Goal: Transaction & Acquisition: Download file/media

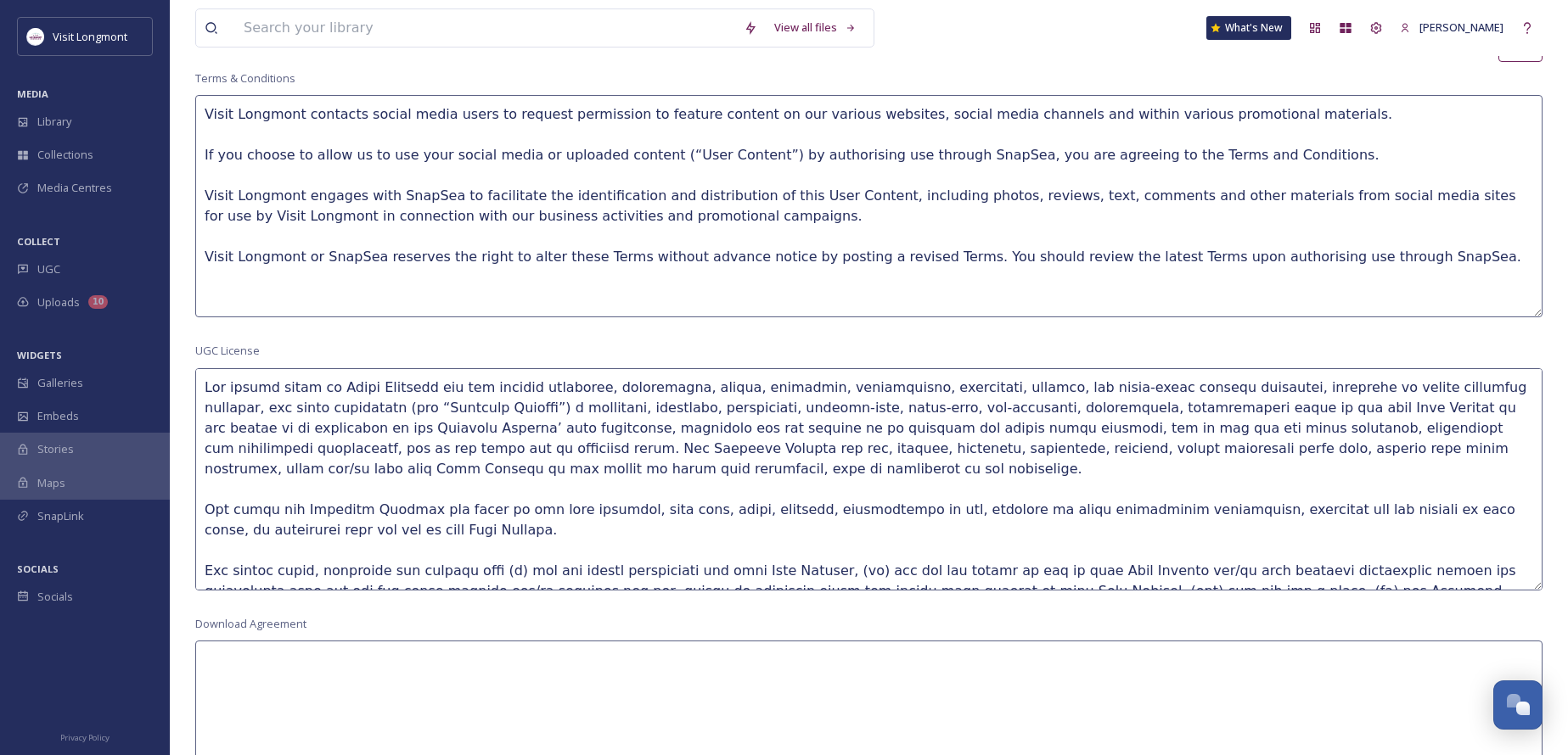
scroll to position [184, 0]
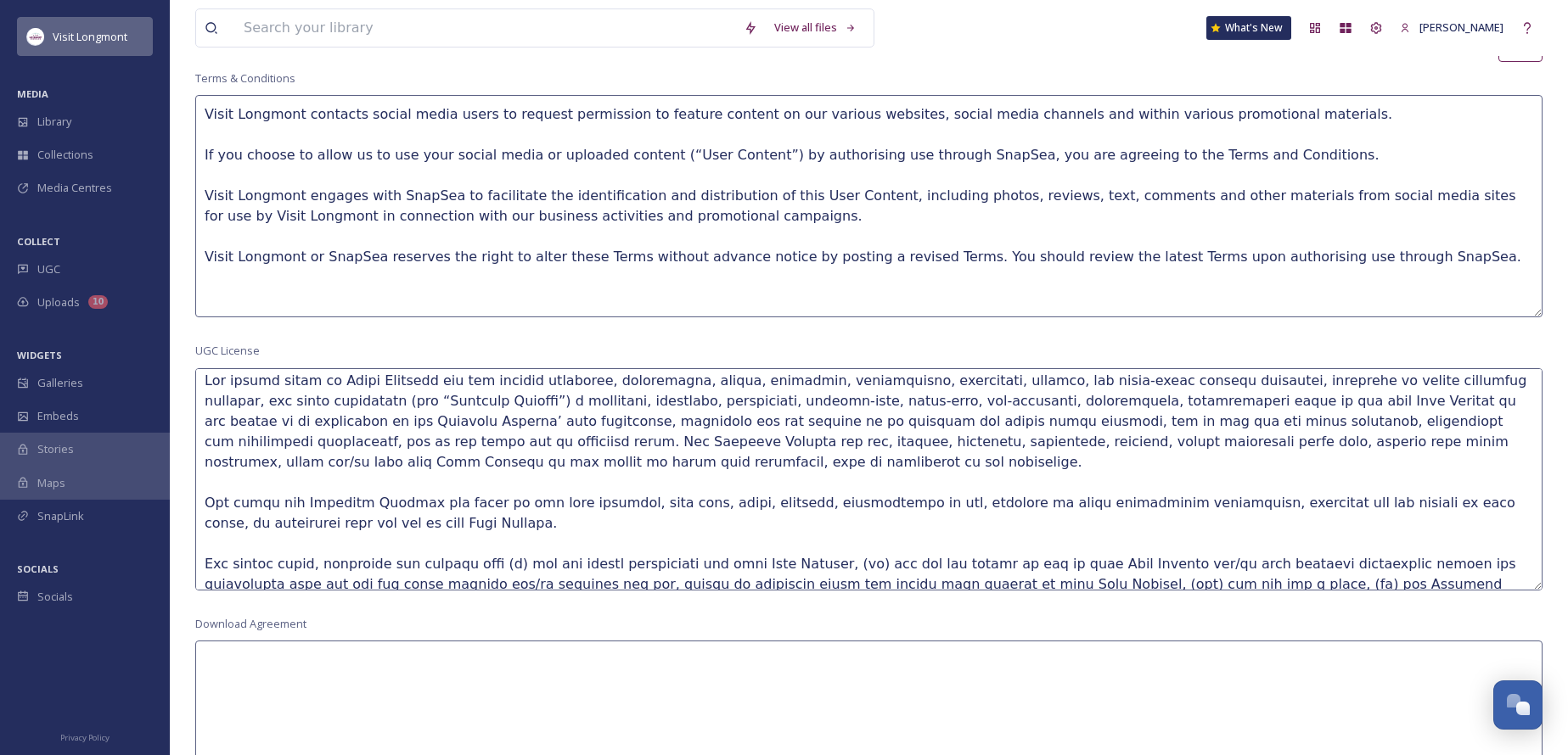
click at [67, 32] on span "Visit Longmont" at bounding box center [90, 36] width 75 height 16
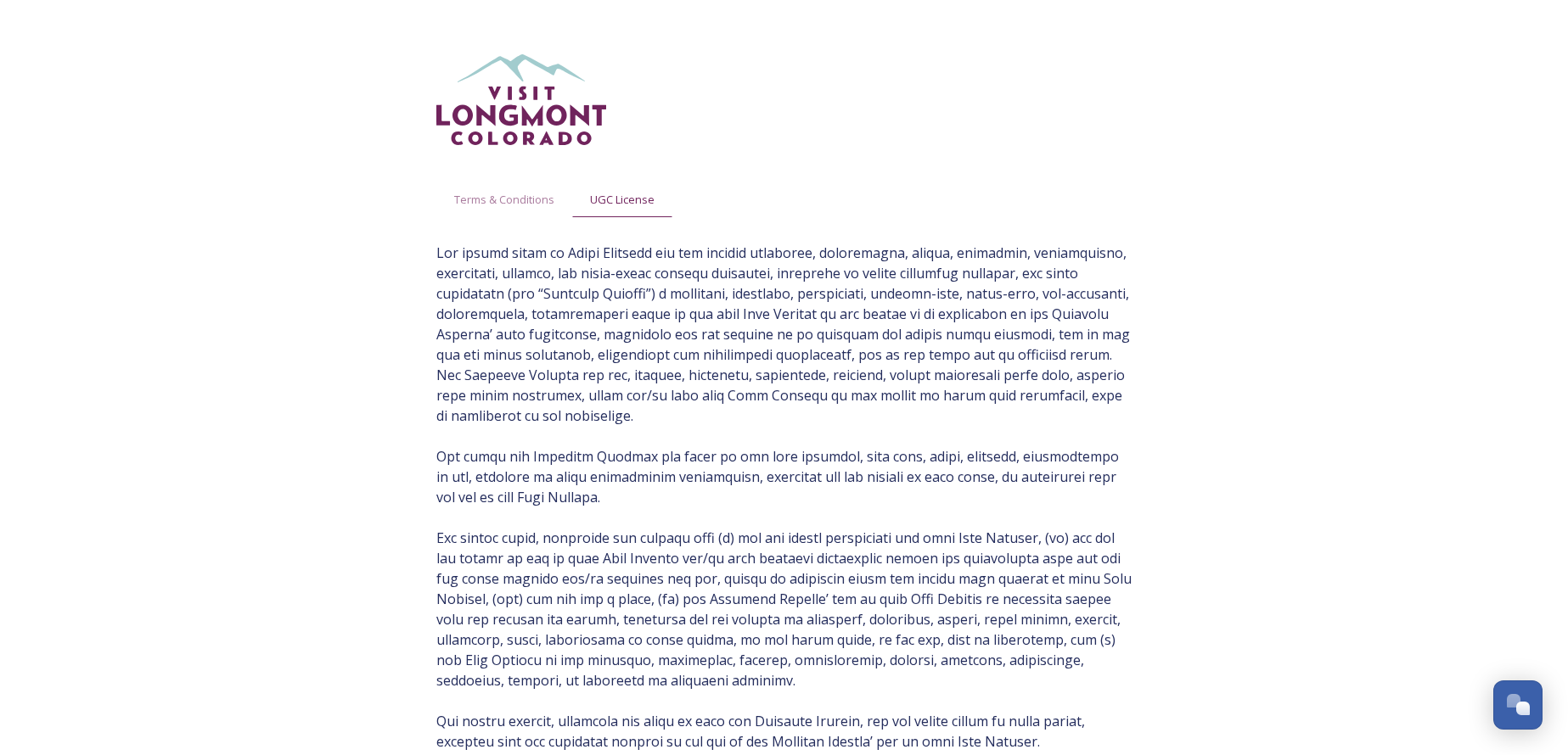
scroll to position [184, 0]
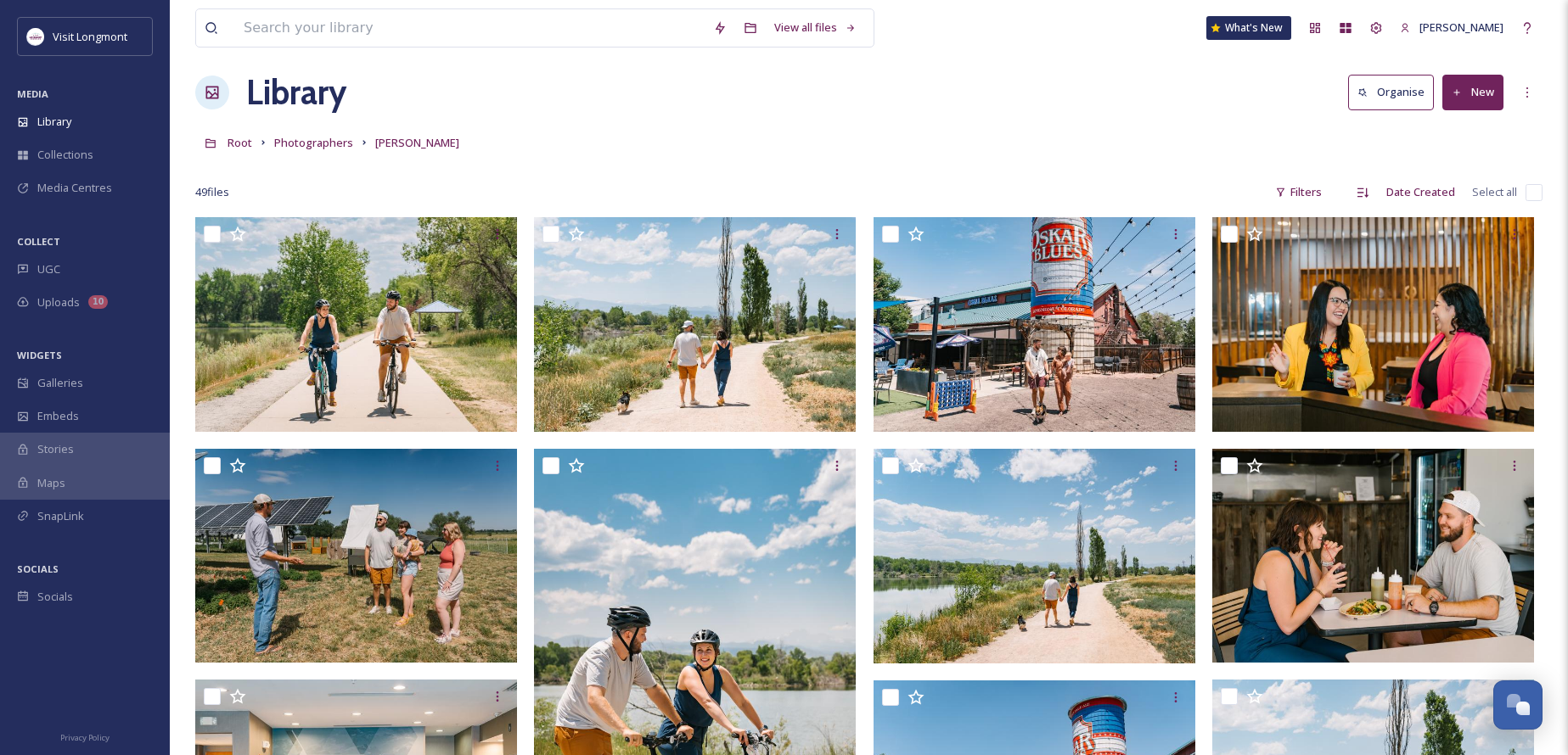
scroll to position [184, 0]
click at [68, 112] on div "Library" at bounding box center [85, 122] width 170 height 33
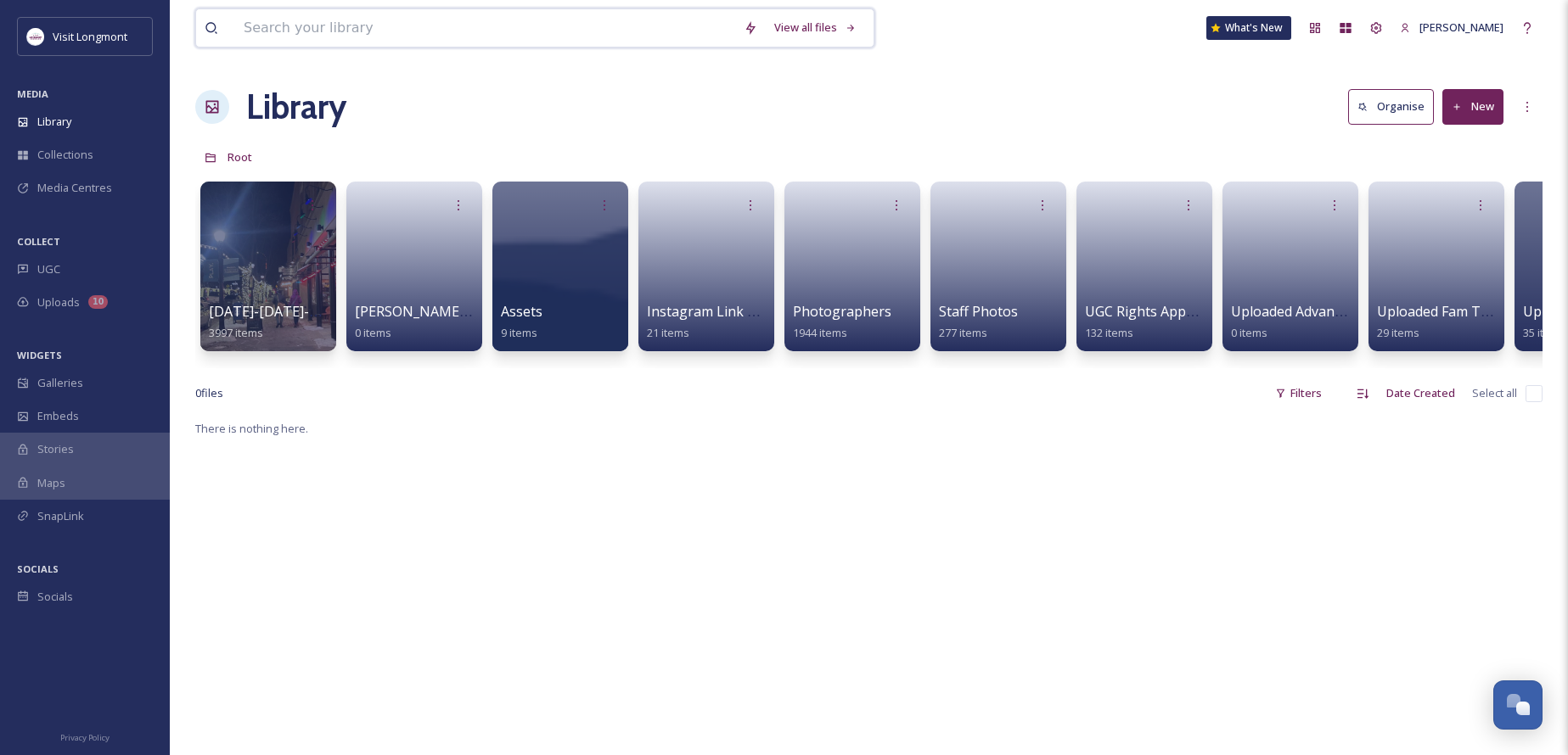
click at [315, 36] on input at bounding box center [484, 28] width 500 height 37
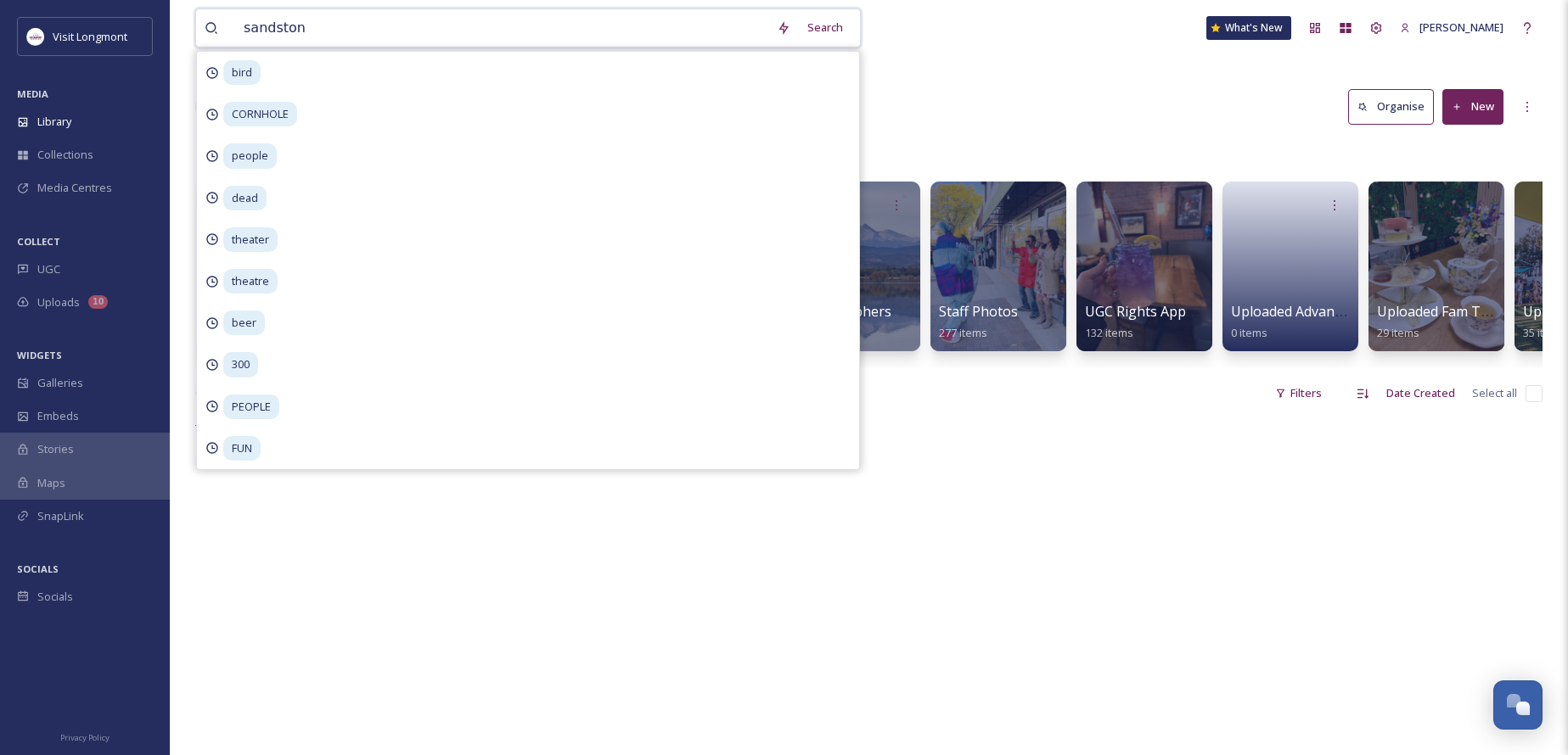
type input "sandstone"
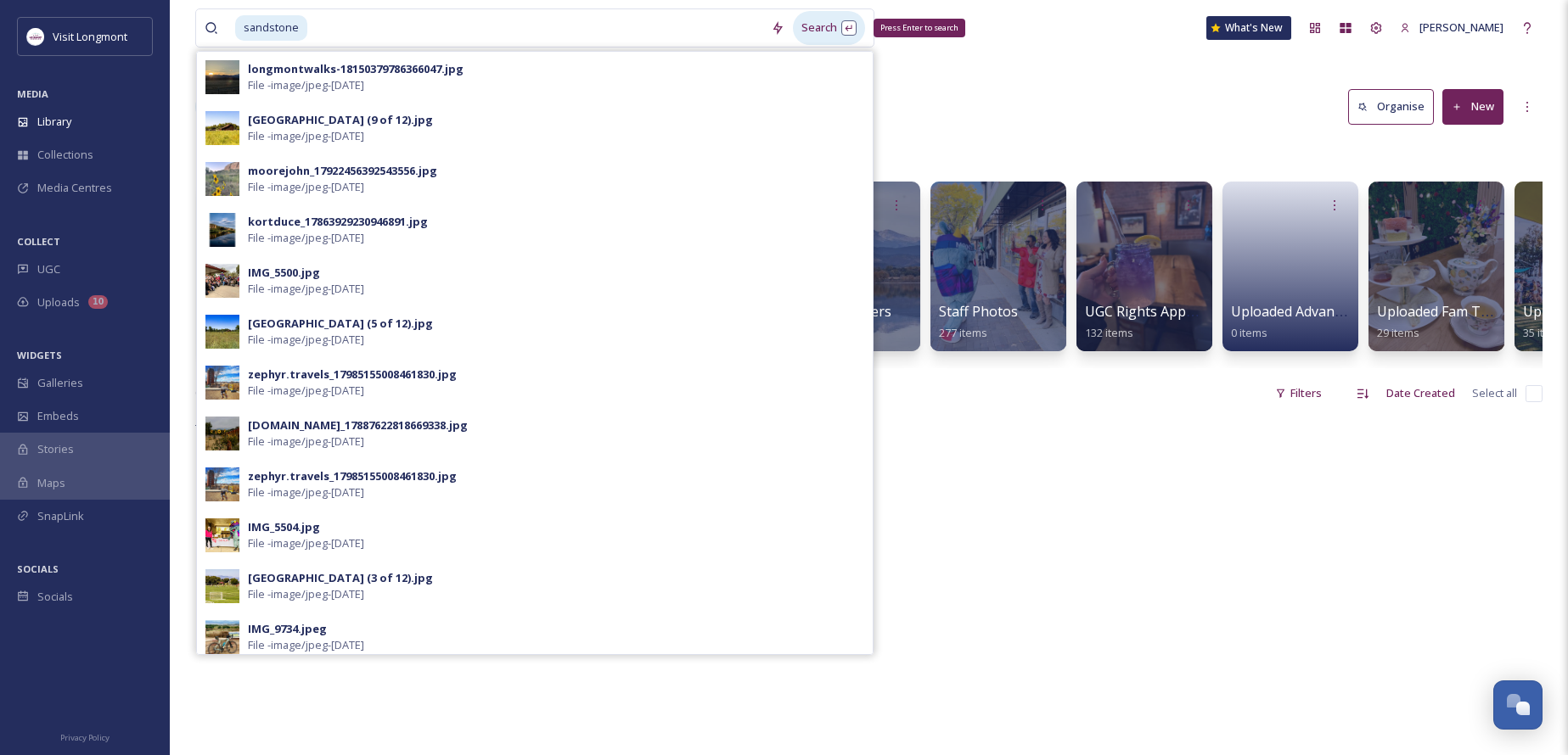
click at [817, 23] on div "Search Press Enter to search" at bounding box center [829, 28] width 72 height 33
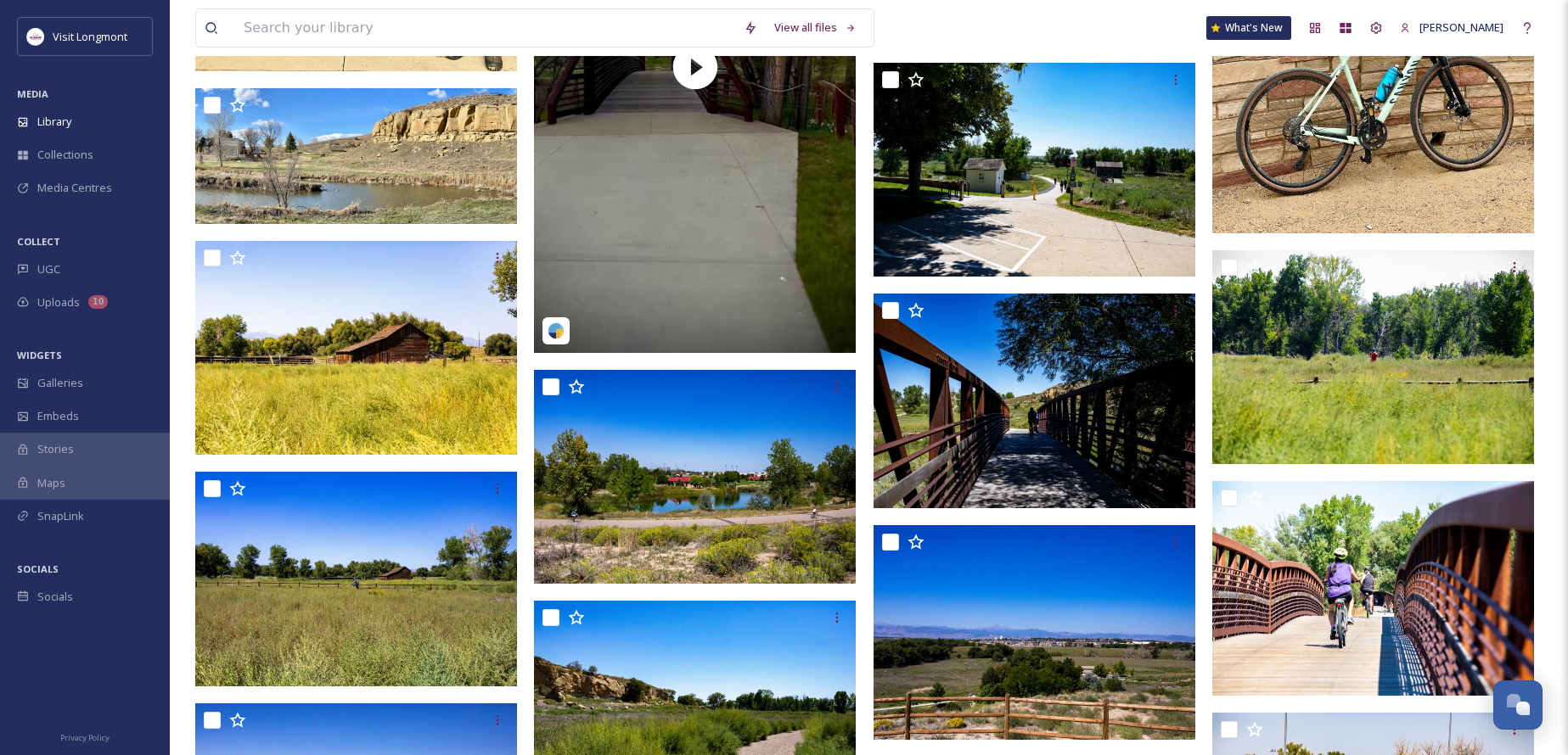
scroll to position [764, 0]
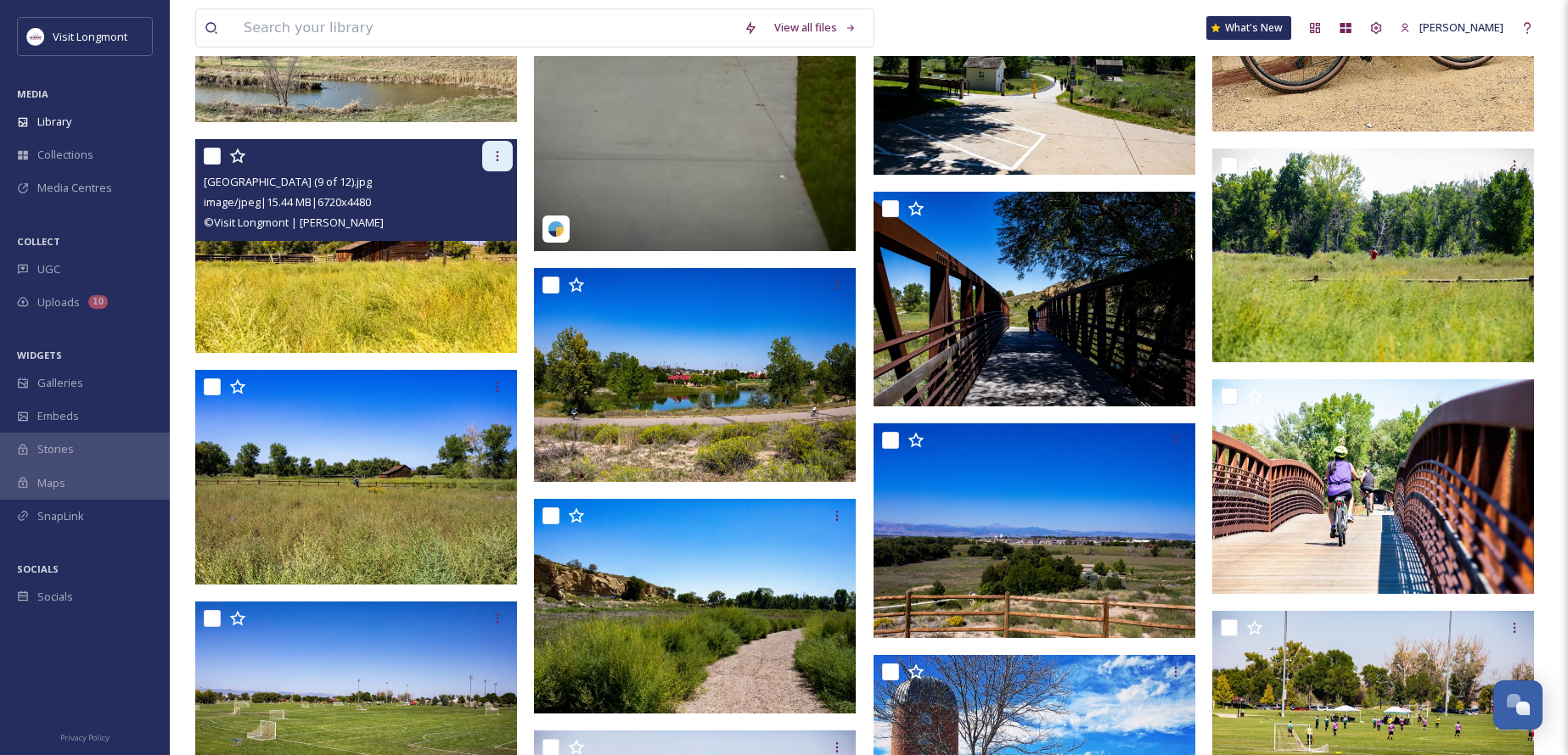
click at [504, 152] on icon at bounding box center [497, 156] width 14 height 14
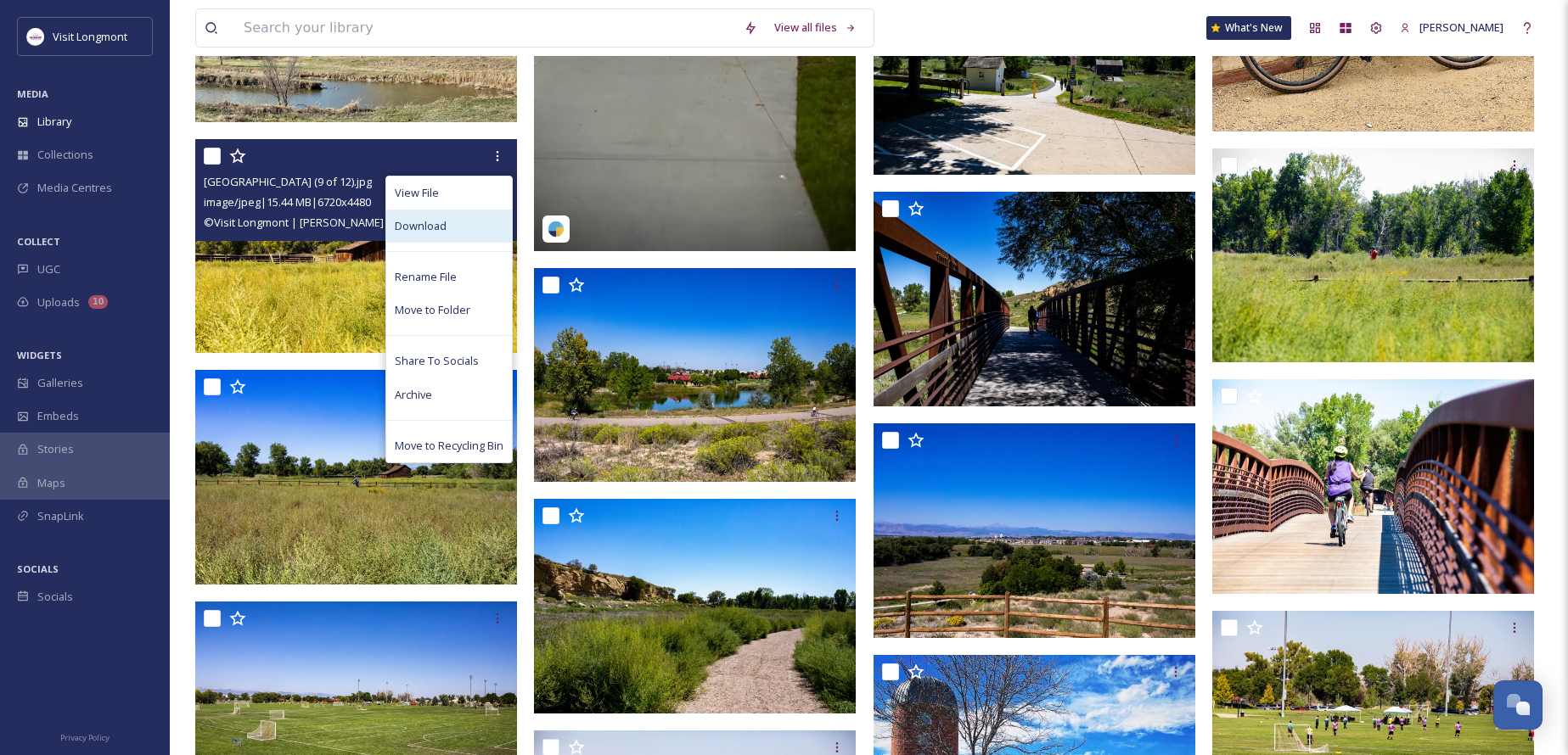
click at [435, 224] on span "Download" at bounding box center [421, 225] width 52 height 16
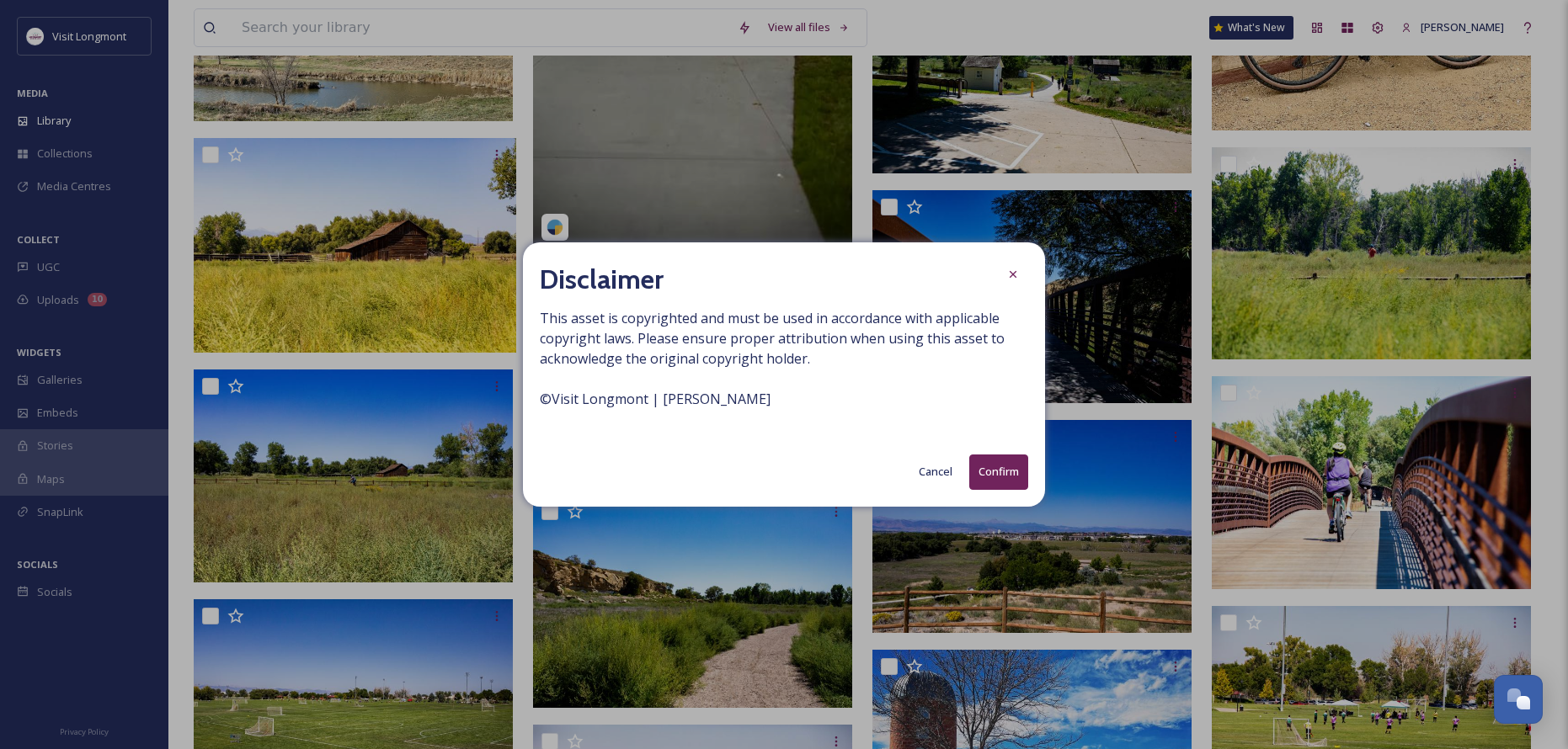
click at [1000, 473] on button "Confirm" at bounding box center [999, 472] width 59 height 35
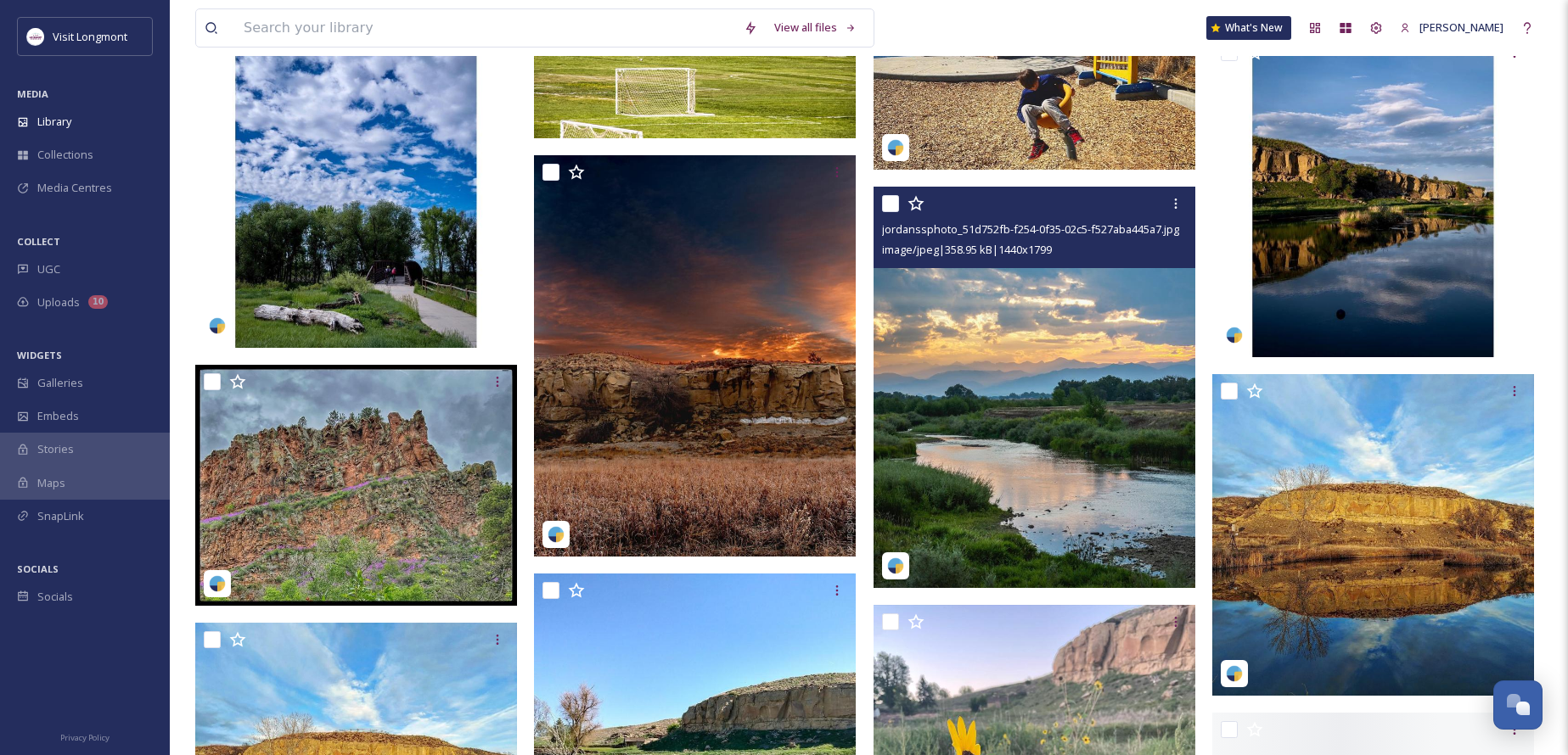
scroll to position [1698, 0]
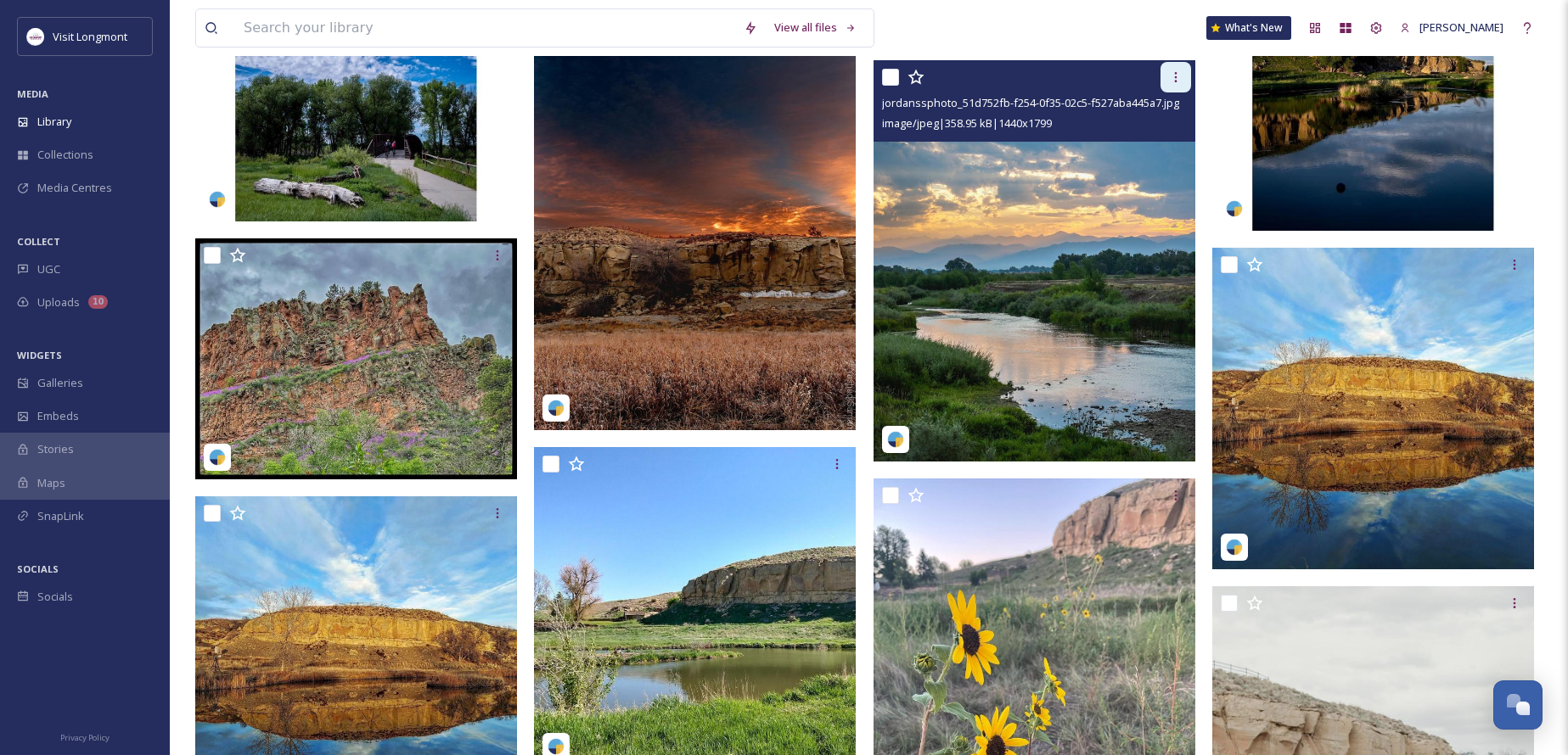
click at [1178, 72] on icon at bounding box center [1176, 77] width 14 height 14
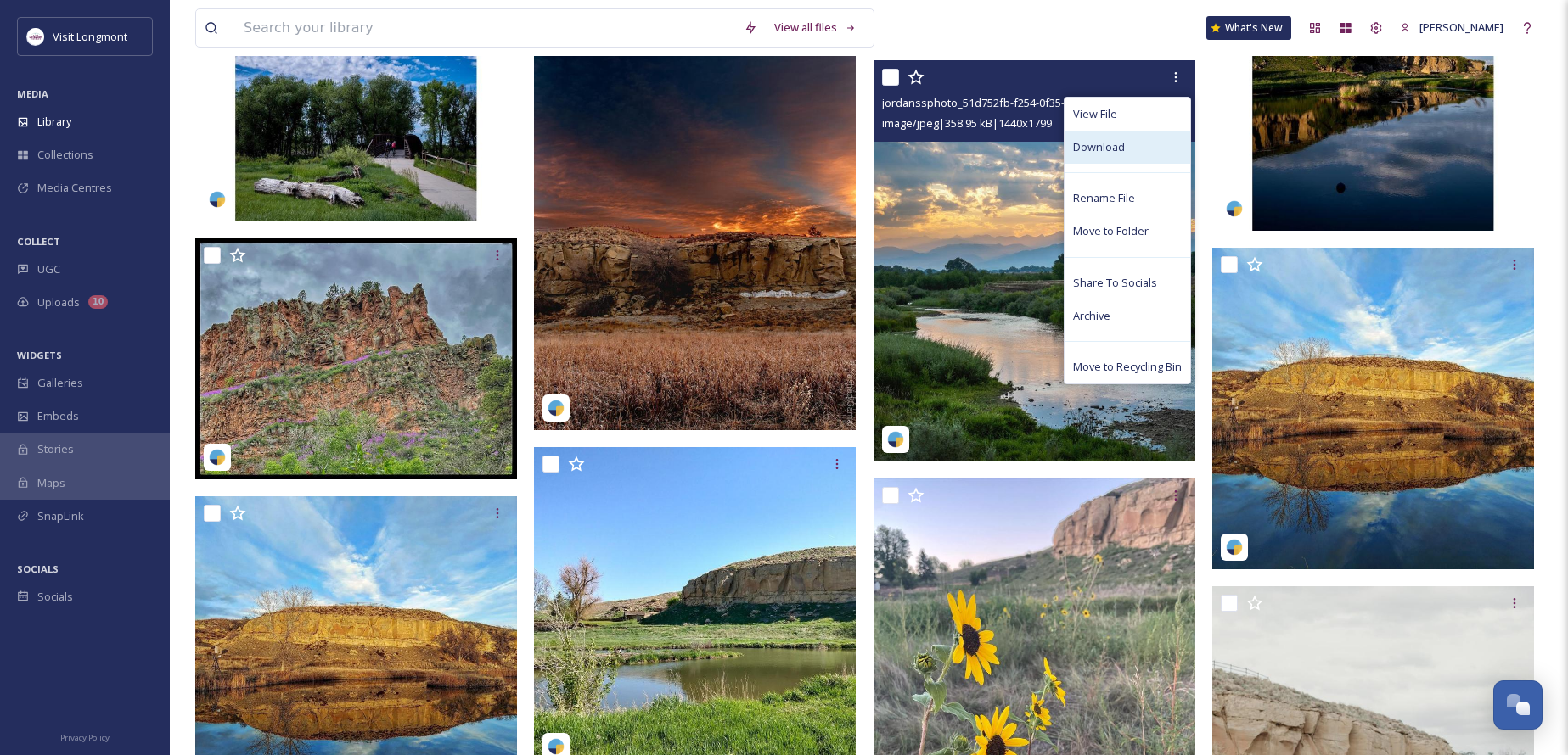
click at [1091, 152] on span "Download" at bounding box center [1099, 147] width 52 height 16
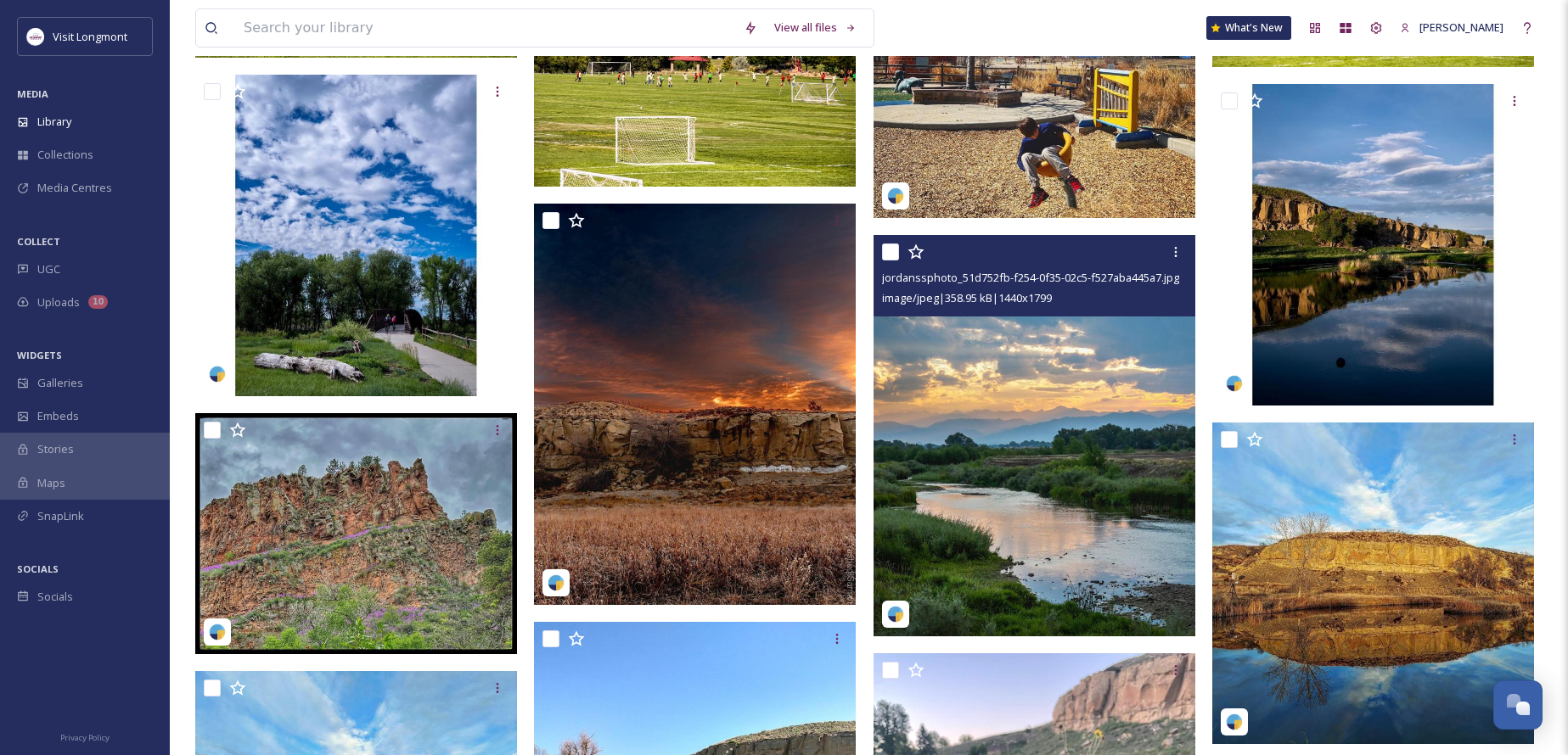
scroll to position [1521, 0]
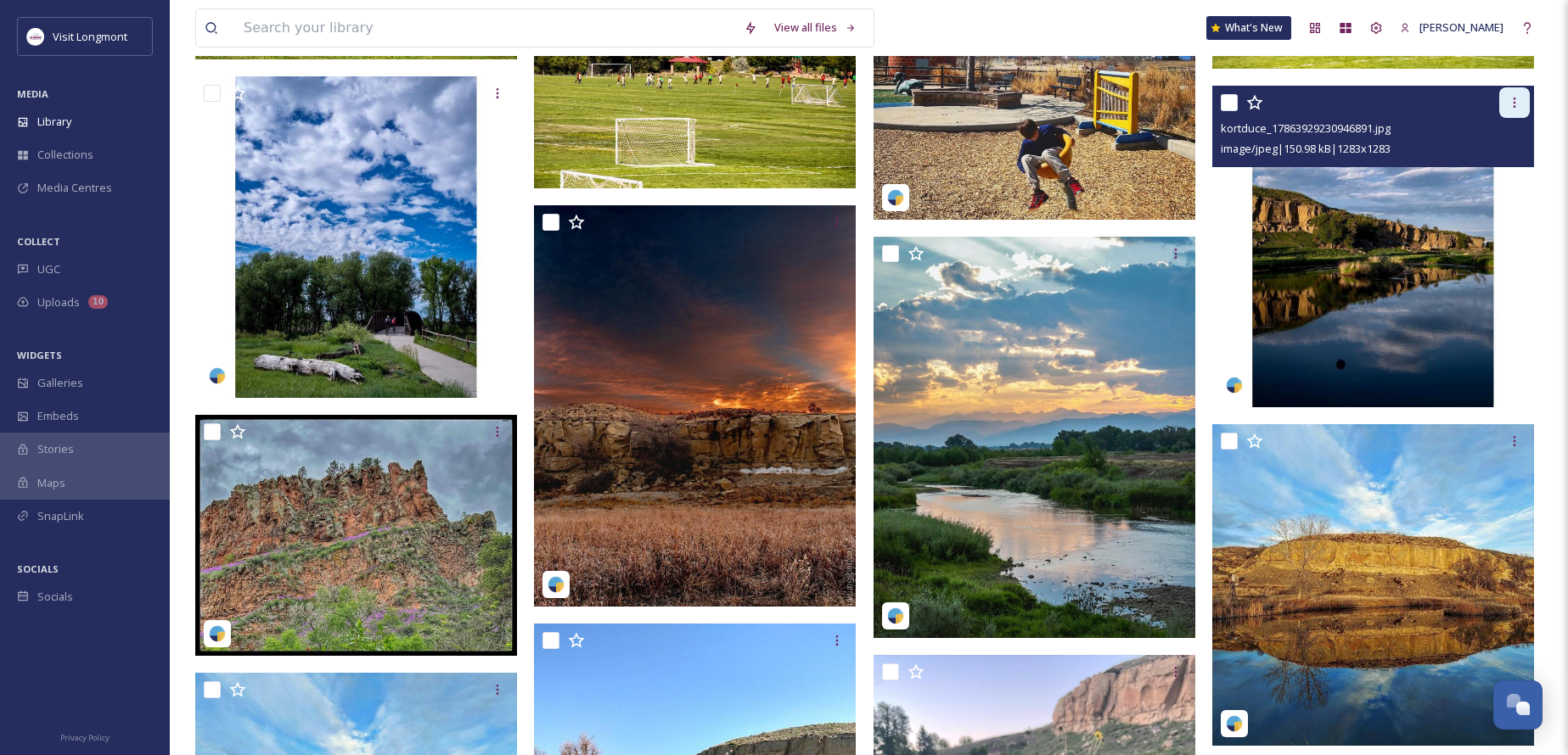
click at [1516, 99] on icon at bounding box center [1514, 103] width 14 height 14
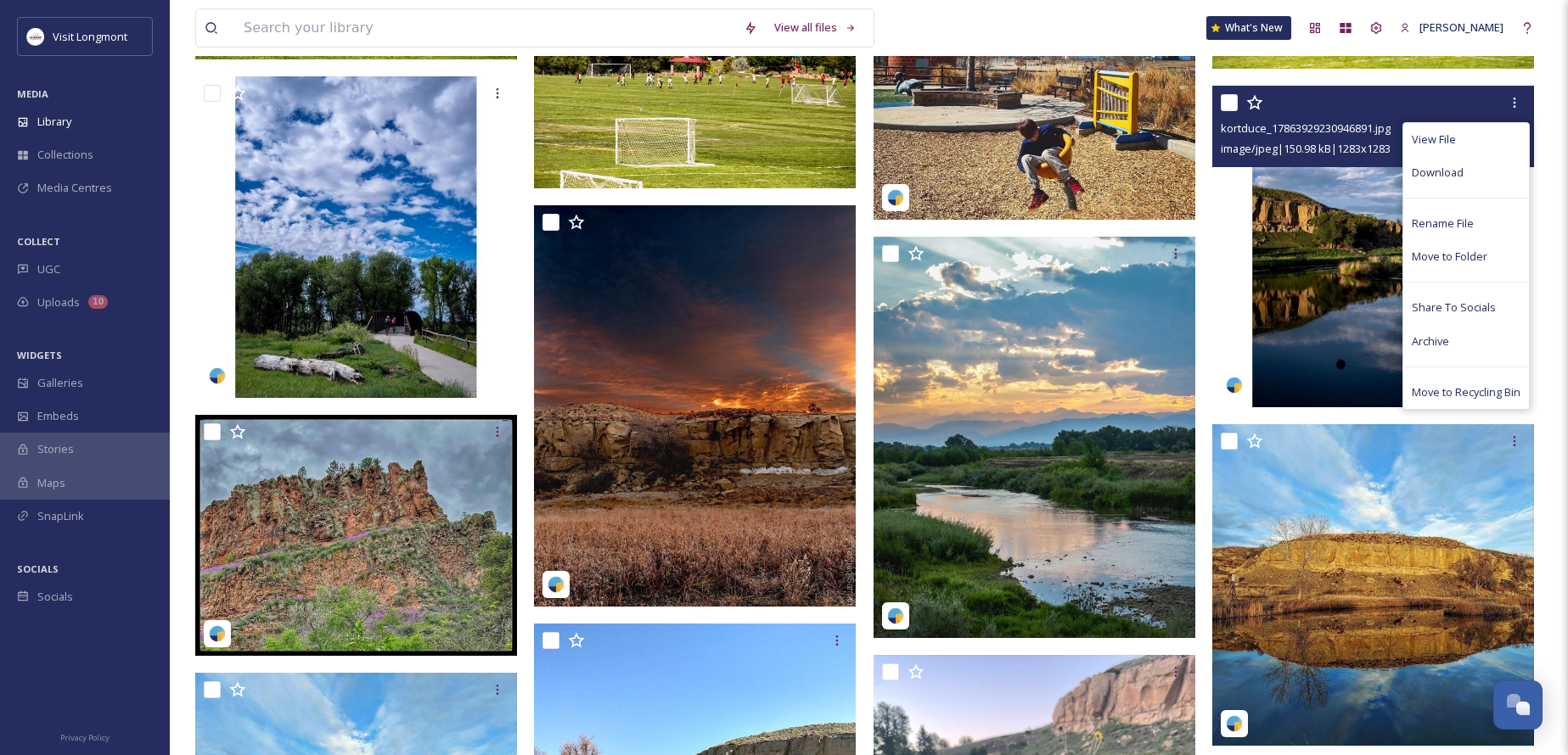
click at [1439, 168] on span "Download" at bounding box center [1438, 172] width 52 height 16
